Goal: Transaction & Acquisition: Purchase product/service

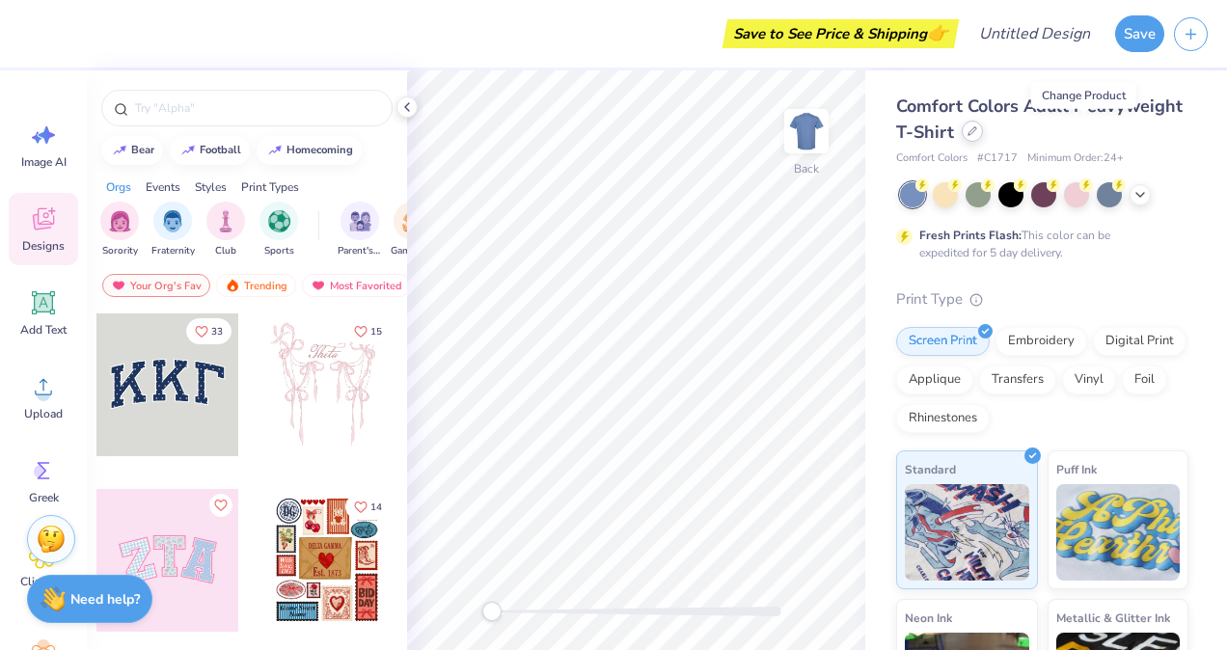
click at [977, 134] on icon at bounding box center [973, 131] width 8 height 8
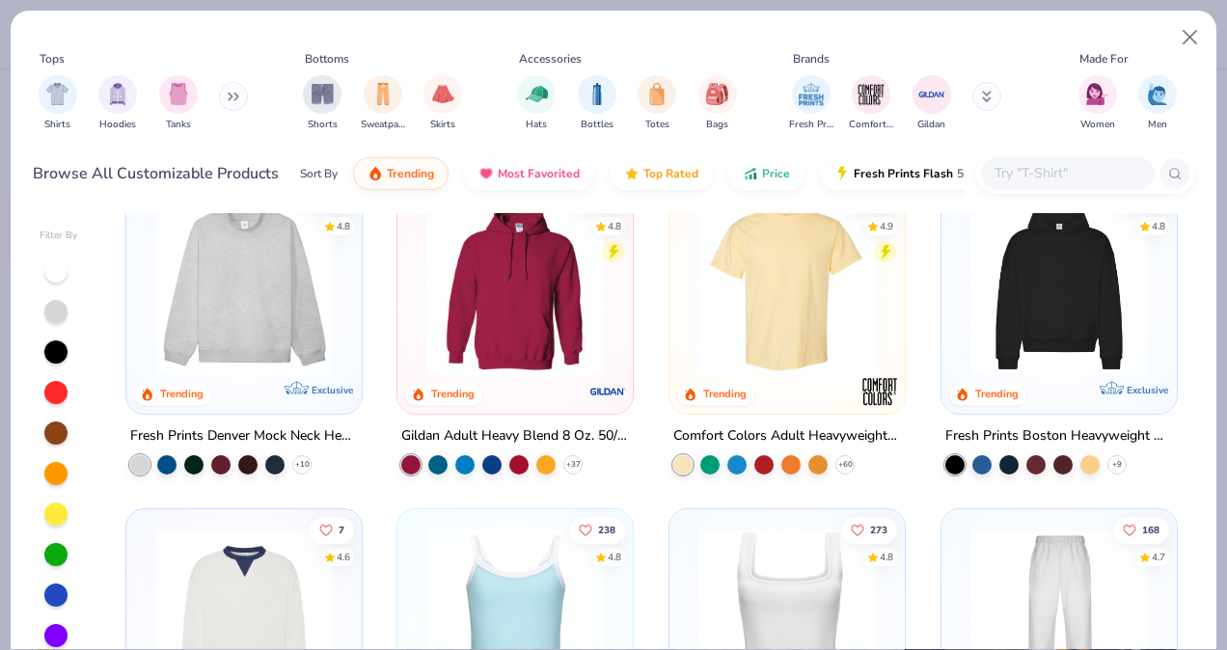
scroll to position [45, 0]
click at [235, 95] on icon at bounding box center [234, 97] width 12 height 10
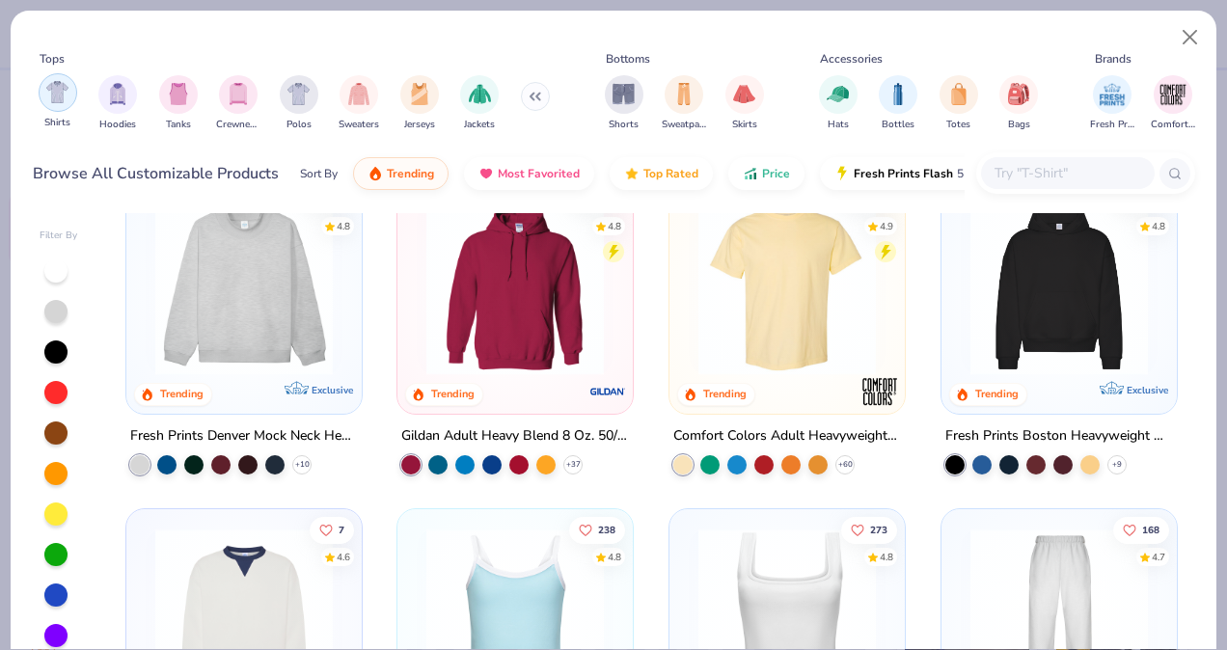
click at [41, 95] on div "filter for Shirts" at bounding box center [58, 92] width 39 height 39
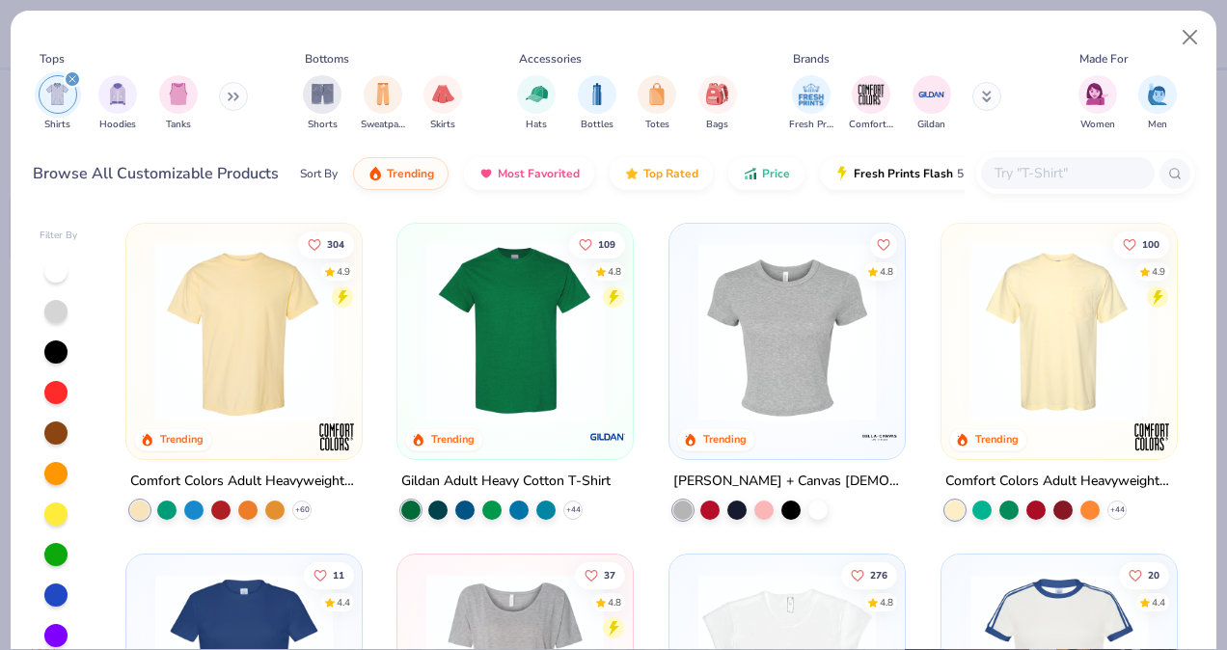
click at [239, 93] on icon at bounding box center [234, 97] width 12 height 10
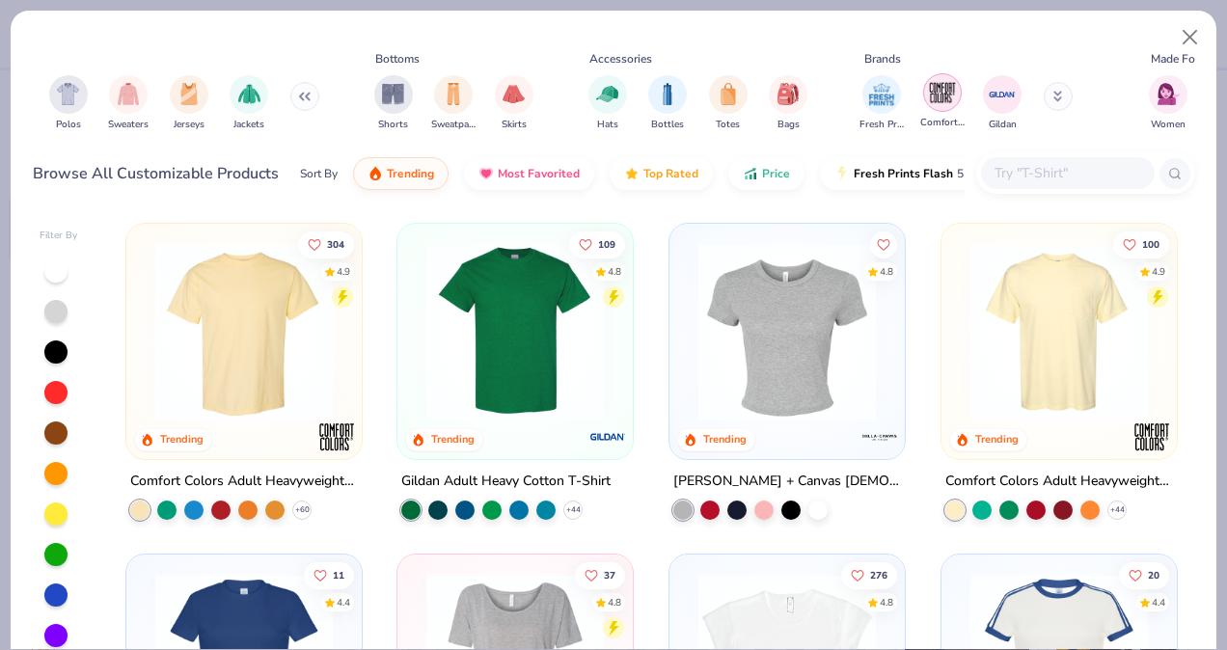
scroll to position [0, 234]
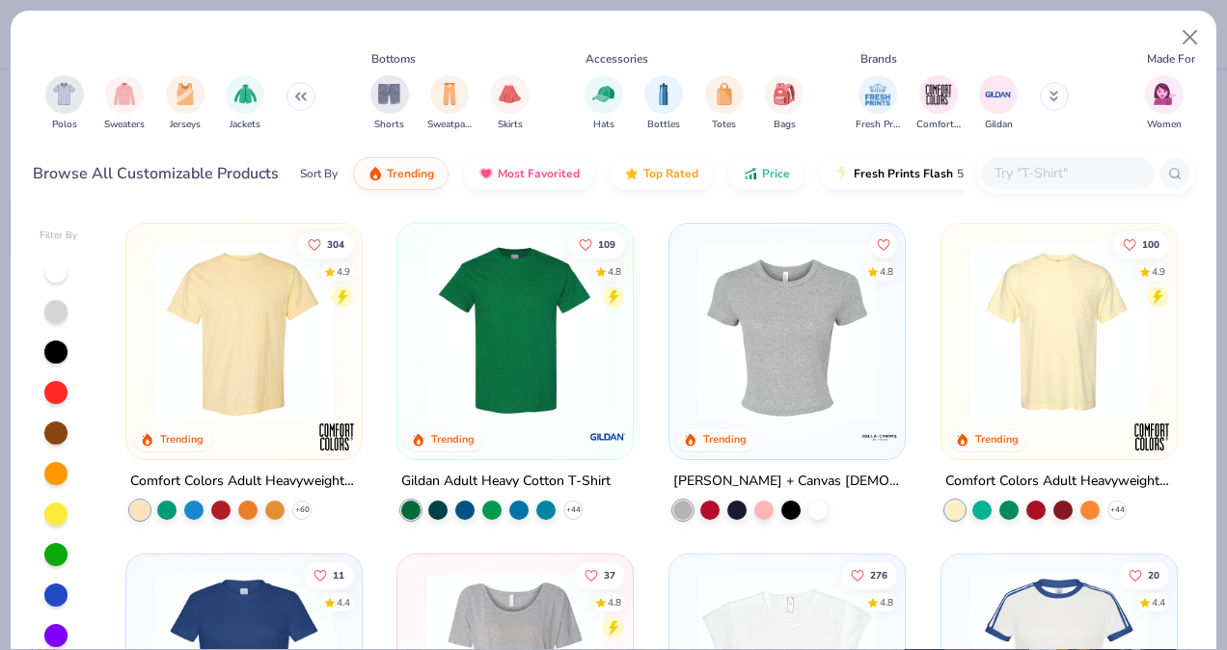
drag, startPoint x: 1152, startPoint y: 98, endPoint x: 1076, endPoint y: 103, distance: 76.4
click at [1076, 103] on div "Tops Shirts Hoodies Tanks Crewnecks Polos Sweaters Jerseys Jackets Bottoms Shor…" at bounding box center [614, 94] width 1163 height 89
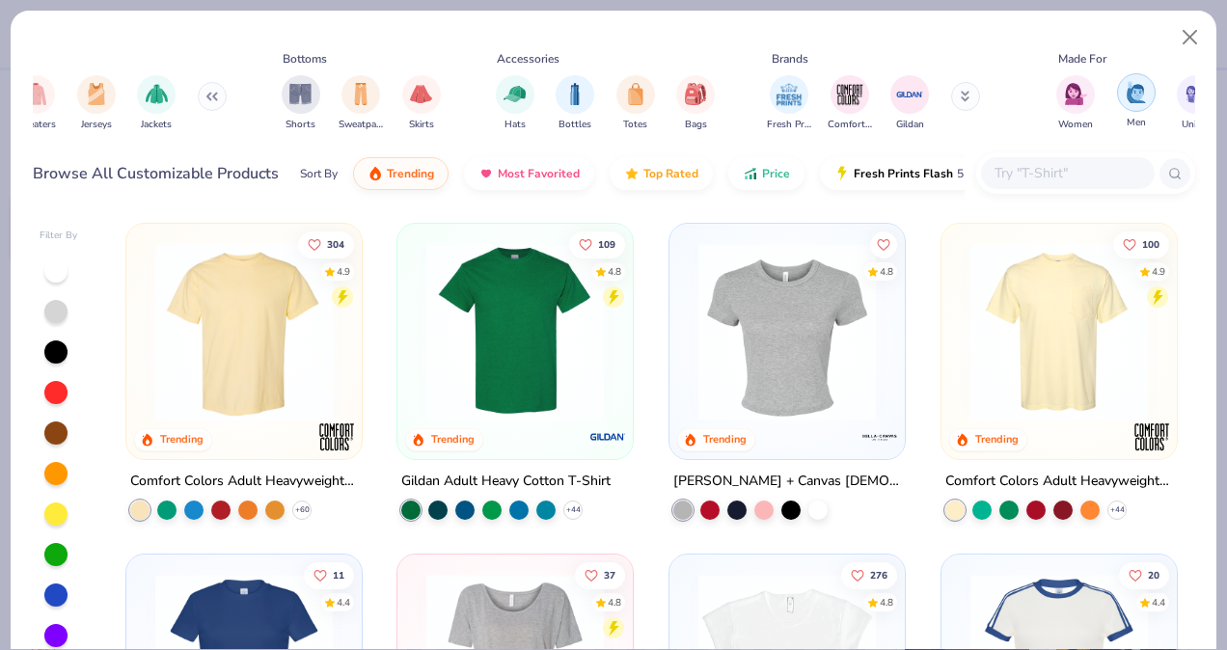
click at [1150, 102] on div "filter for Men" at bounding box center [1136, 92] width 39 height 39
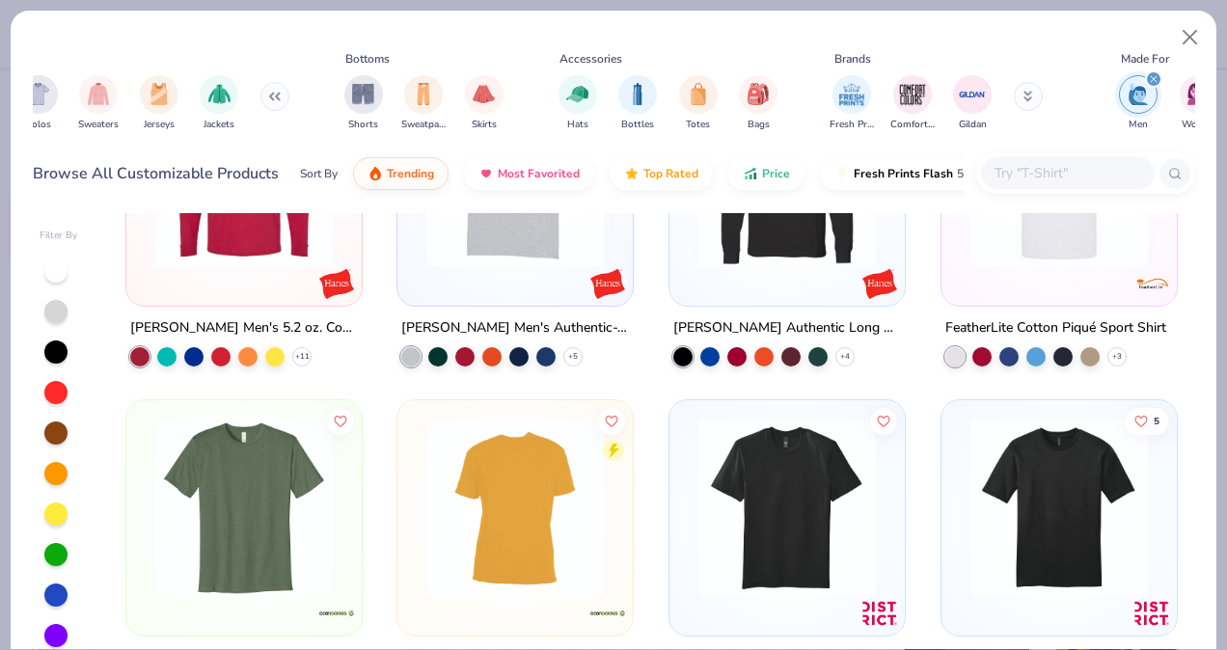
scroll to position [0, 162]
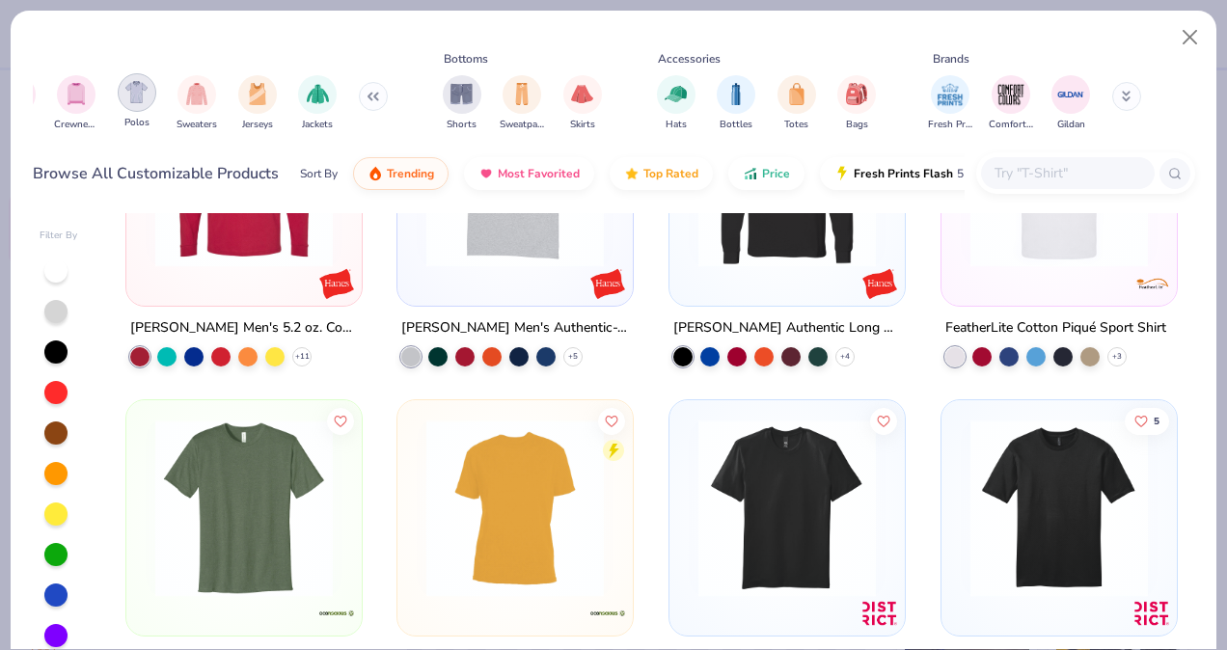
click at [133, 94] on img "filter for Polos" at bounding box center [136, 92] width 22 height 22
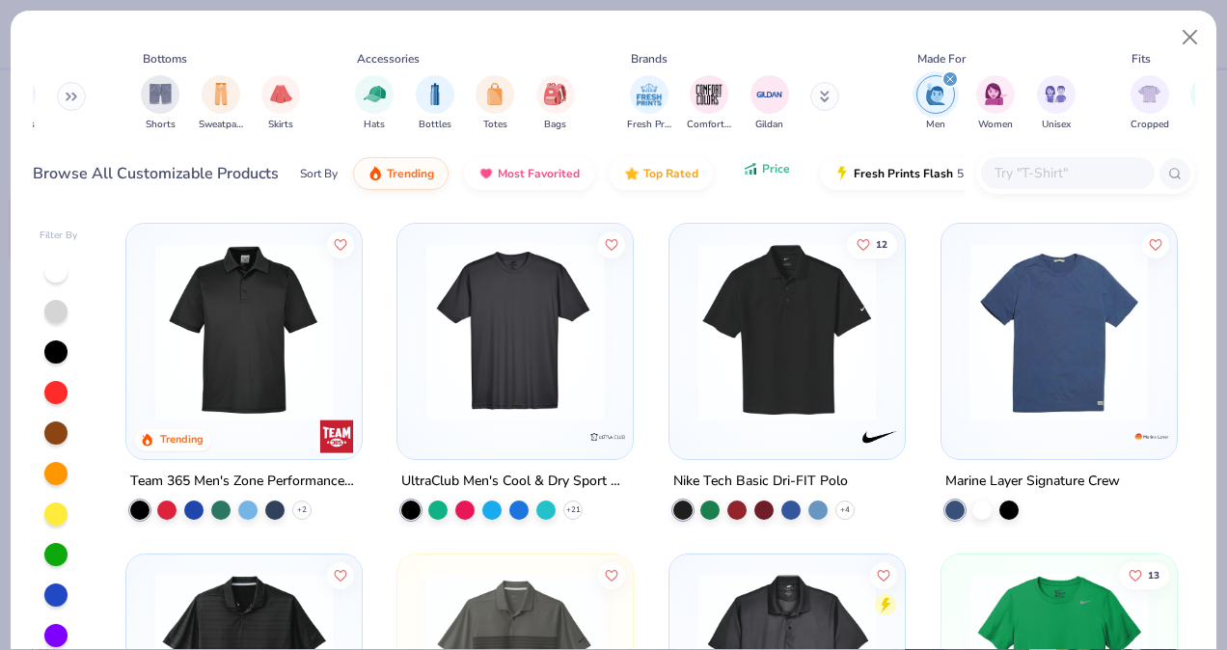
click at [764, 179] on button "Price" at bounding box center [767, 168] width 76 height 33
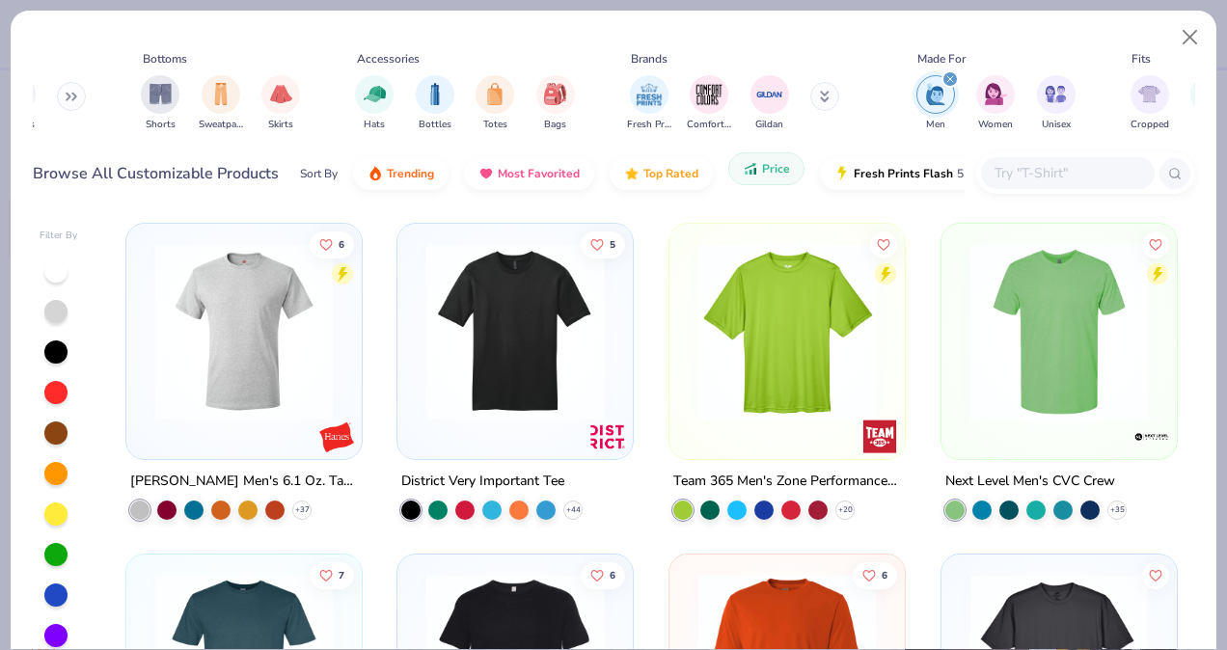
click at [763, 179] on button "Price" at bounding box center [767, 168] width 76 height 33
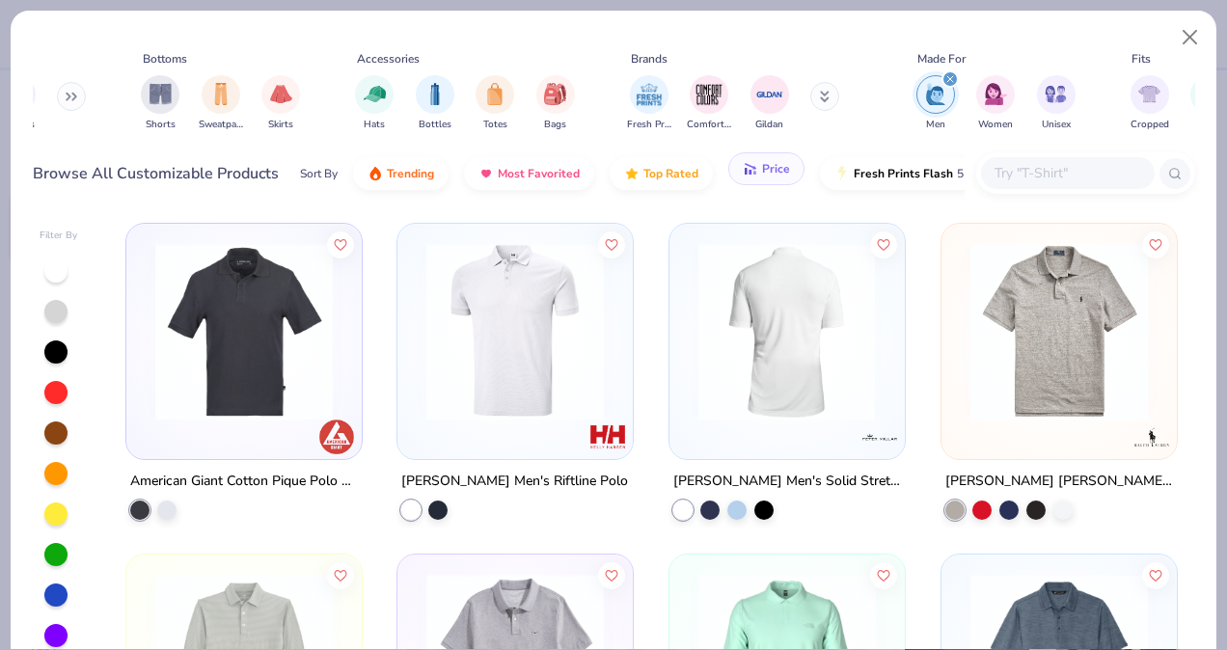
click at [760, 178] on button "Price" at bounding box center [767, 168] width 76 height 33
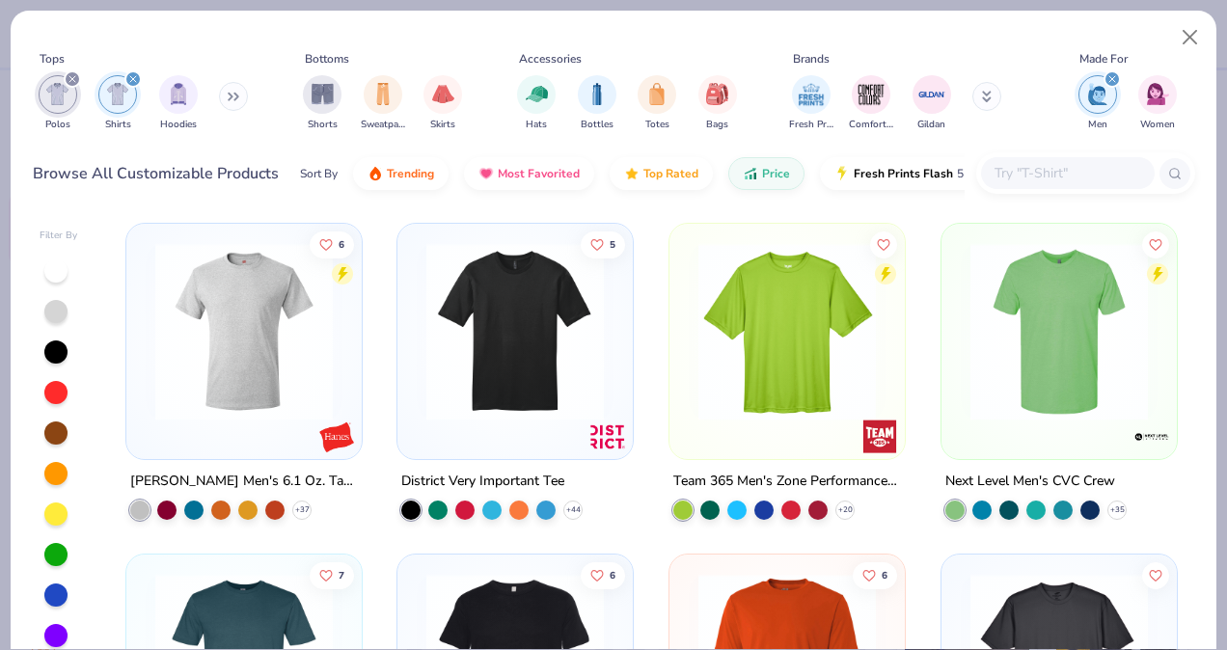
click at [121, 99] on img "filter for Shirts" at bounding box center [118, 94] width 22 height 22
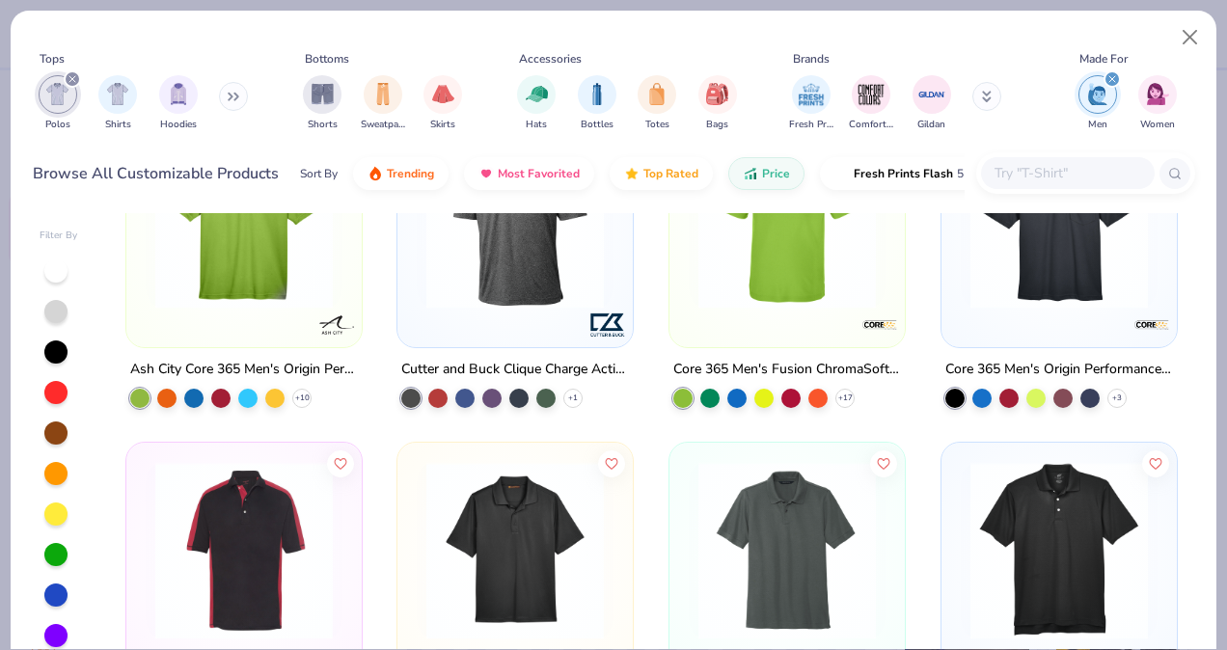
scroll to position [517, 0]
